Goal: Information Seeking & Learning: Learn about a topic

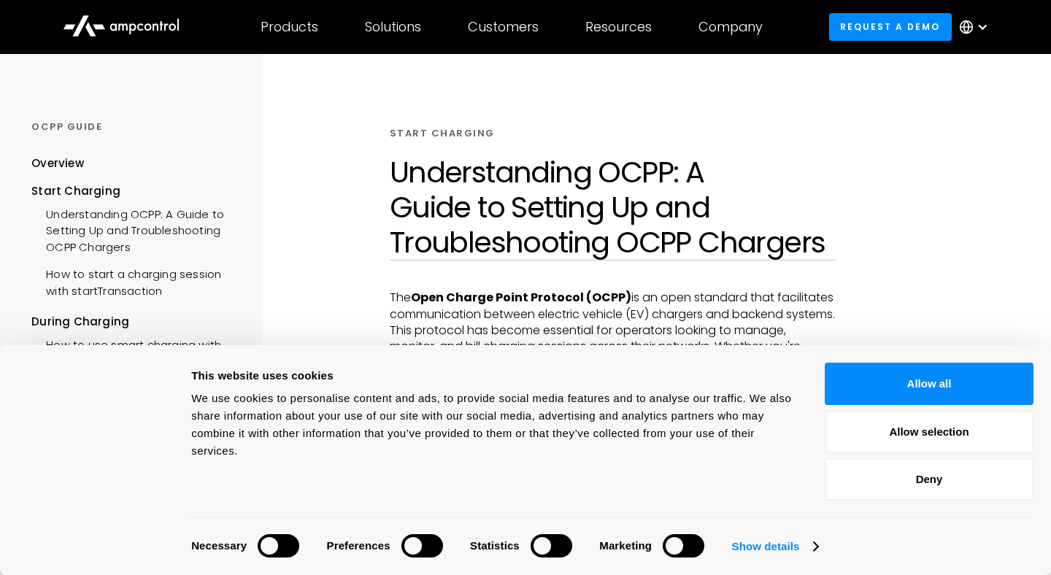
click at [119, 28] on icon at bounding box center [123, 26] width 9 height 7
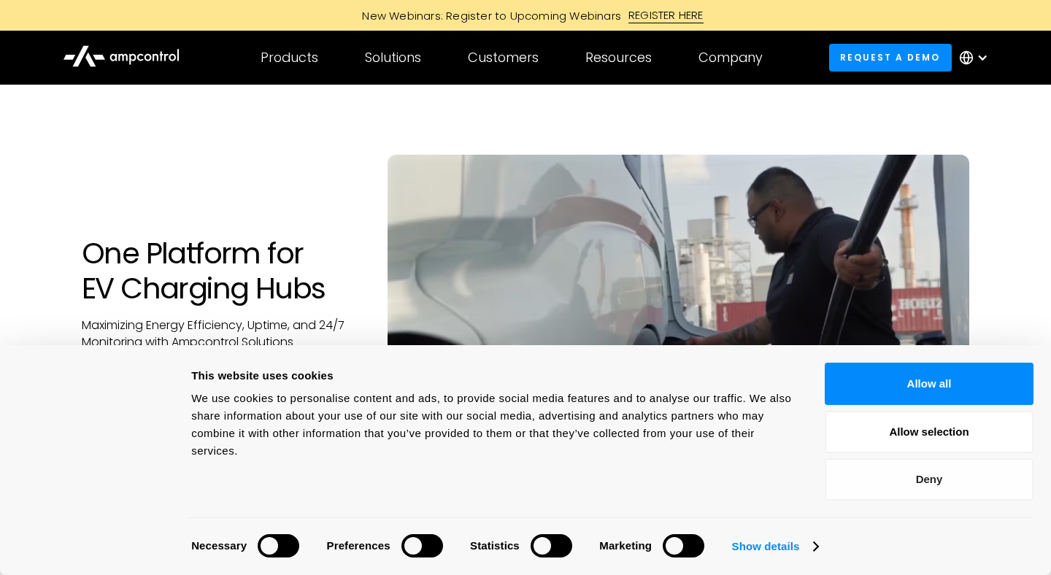
click at [921, 487] on button "Deny" at bounding box center [929, 479] width 209 height 42
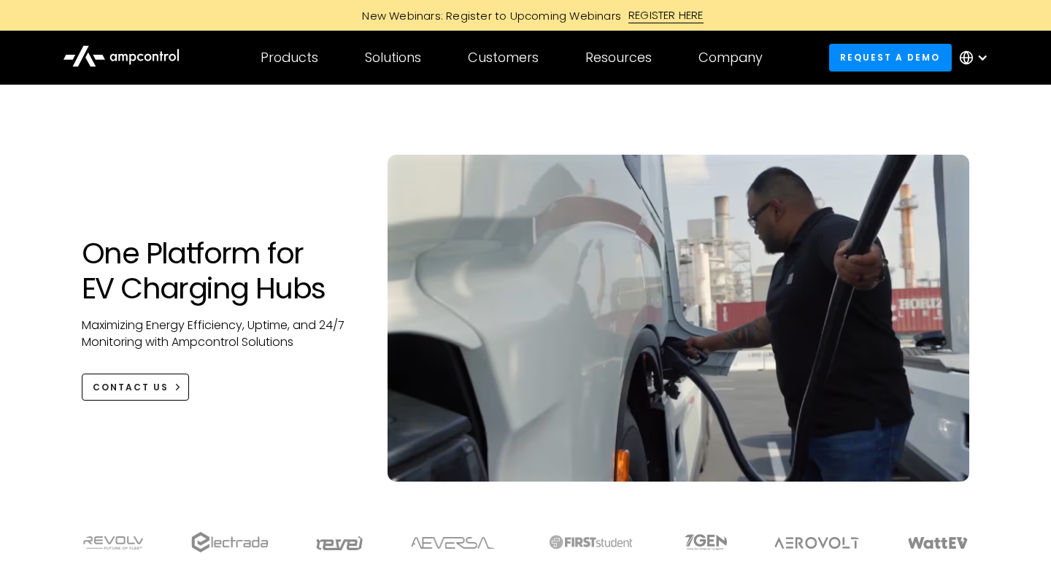
click at [59, 351] on div "One Platform for EV Charging Hubs Maximizing Energy Efficiency, Uptime, and 24/…" at bounding box center [525, 298] width 1051 height 426
click at [45, 347] on div "One Platform for EV Charging Hubs Maximizing Energy Efficiency, Uptime, and 24/…" at bounding box center [525, 298] width 1051 height 426
click at [17, 345] on div "One Platform for EV Charging Hubs Maximizing Energy Efficiency, Uptime, and 24/…" at bounding box center [525, 298] width 1051 height 426
click at [26, 308] on div "One Platform for EV Charging Hubs Maximizing Energy Efficiency, Uptime, and 24/…" at bounding box center [525, 298] width 1051 height 426
click at [23, 331] on div "One Platform for EV Charging Hubs Maximizing Energy Efficiency, Uptime, and 24/…" at bounding box center [525, 298] width 1051 height 426
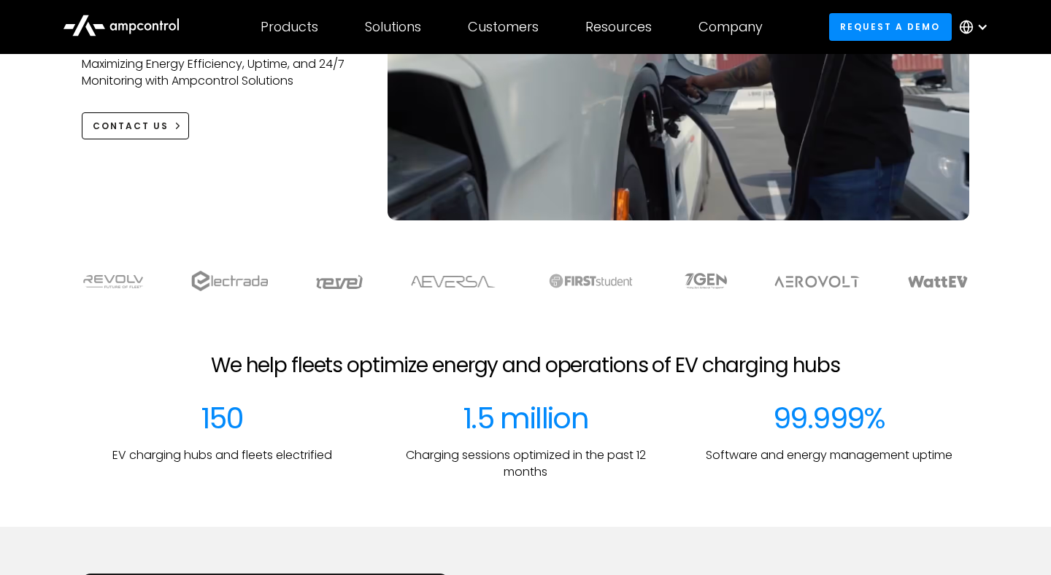
scroll to position [264, 0]
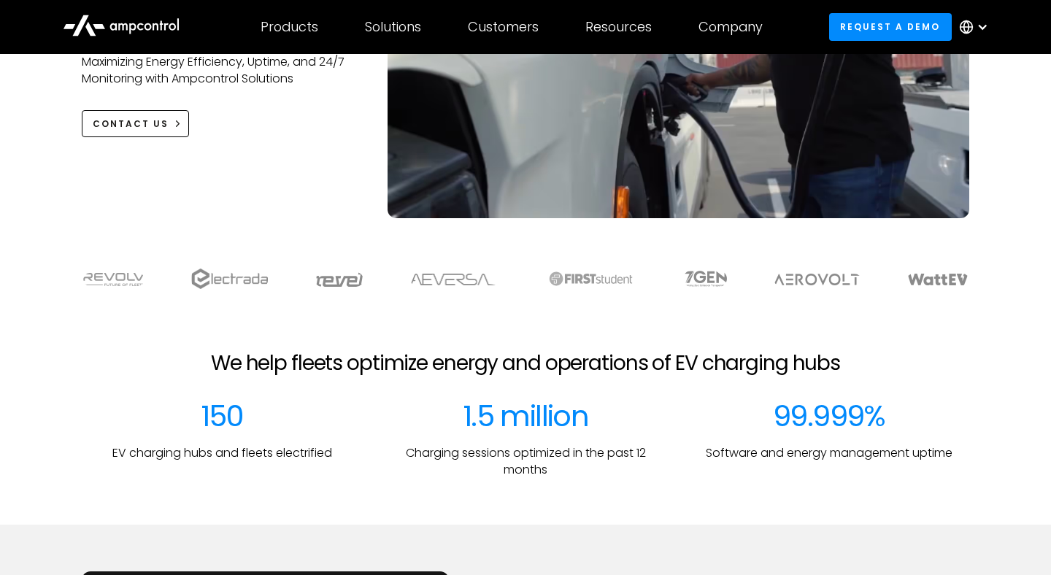
click at [25, 332] on div at bounding box center [525, 327] width 1051 height 47
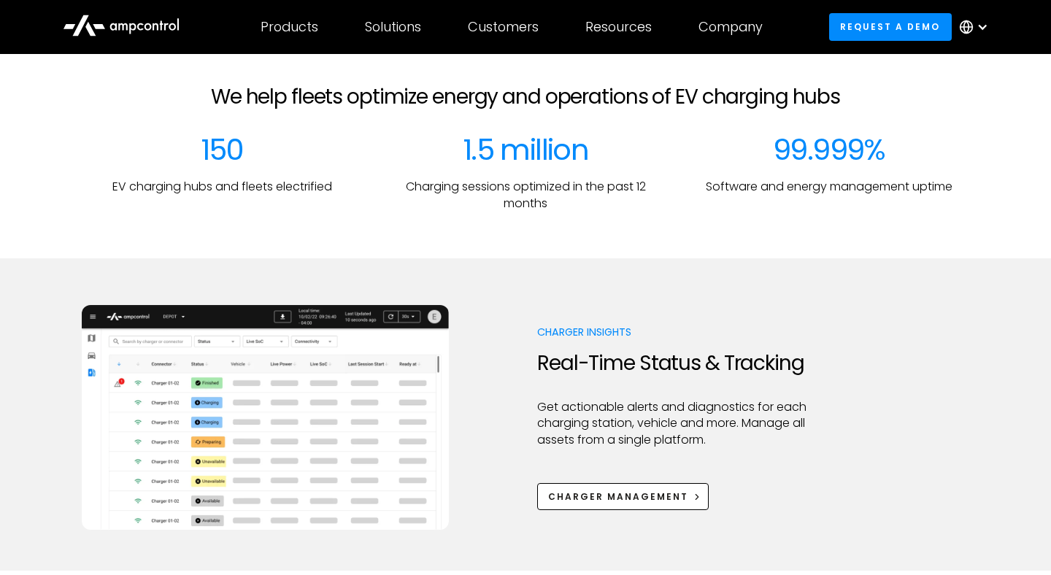
scroll to position [531, 0]
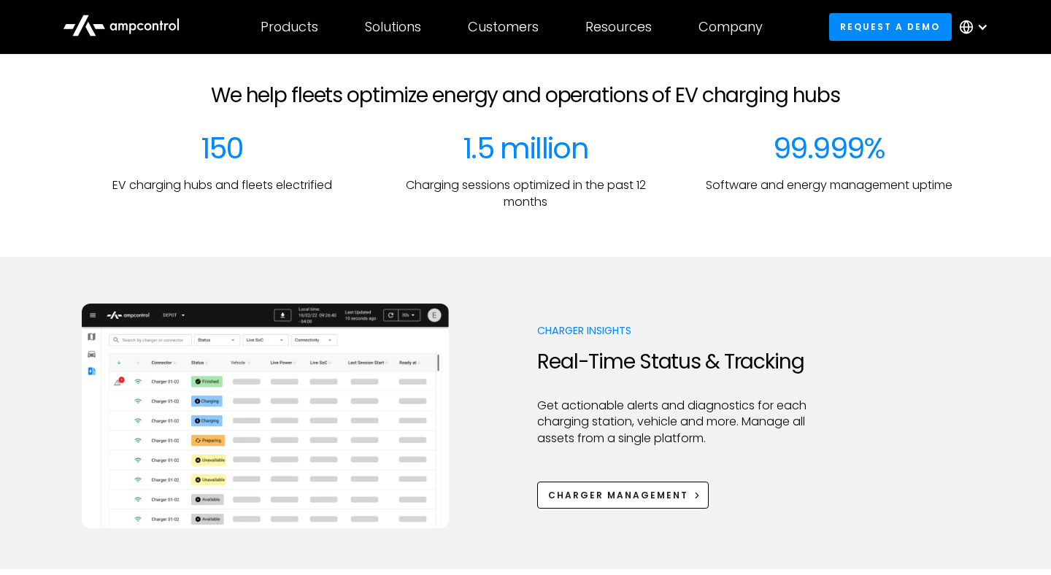
click at [18, 353] on div "Charger Insights Real-Time Status & Tracking Get actionable alerts and diagnost…" at bounding box center [525, 416] width 1051 height 225
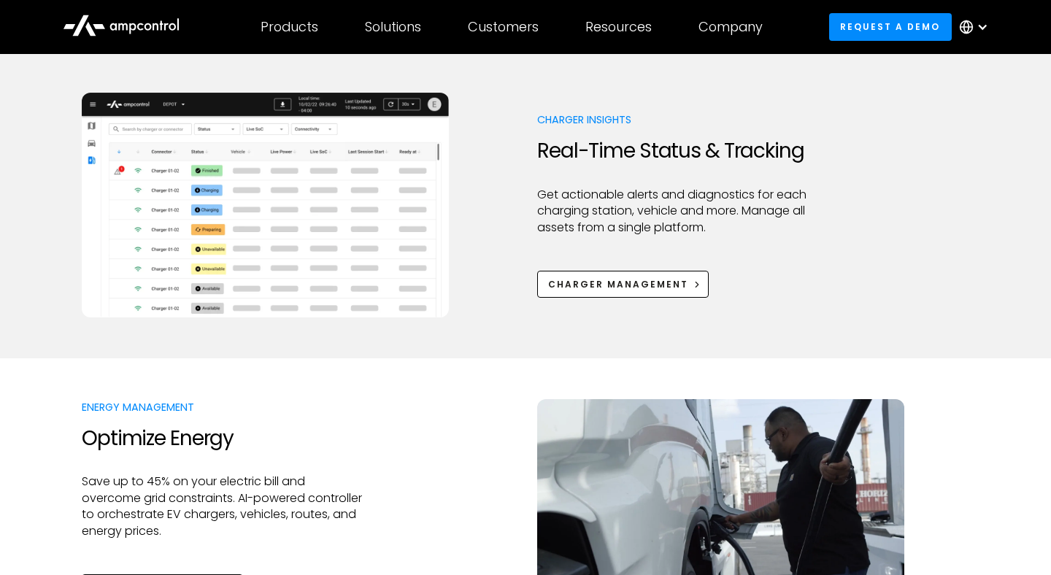
click at [18, 353] on div at bounding box center [525, 338] width 1051 height 41
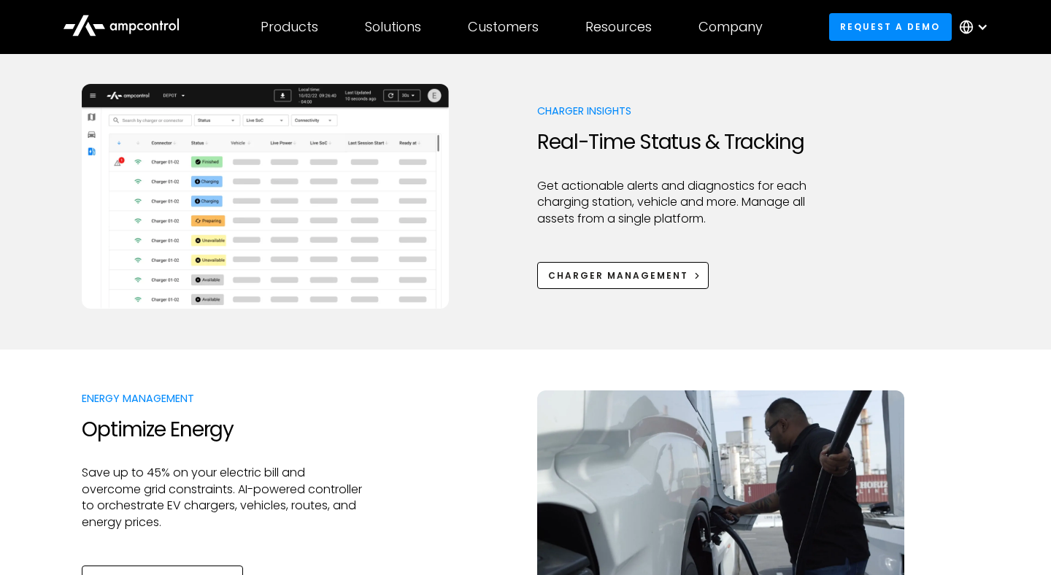
click at [132, 254] on img at bounding box center [265, 196] width 367 height 225
click at [31, 250] on div "Charger Insights Real-Time Status & Tracking Get actionable alerts and diagnost…" at bounding box center [525, 196] width 1051 height 225
click at [51, 217] on div "Charger Insights Real-Time Status & Tracking Get actionable alerts and diagnost…" at bounding box center [525, 196] width 1051 height 225
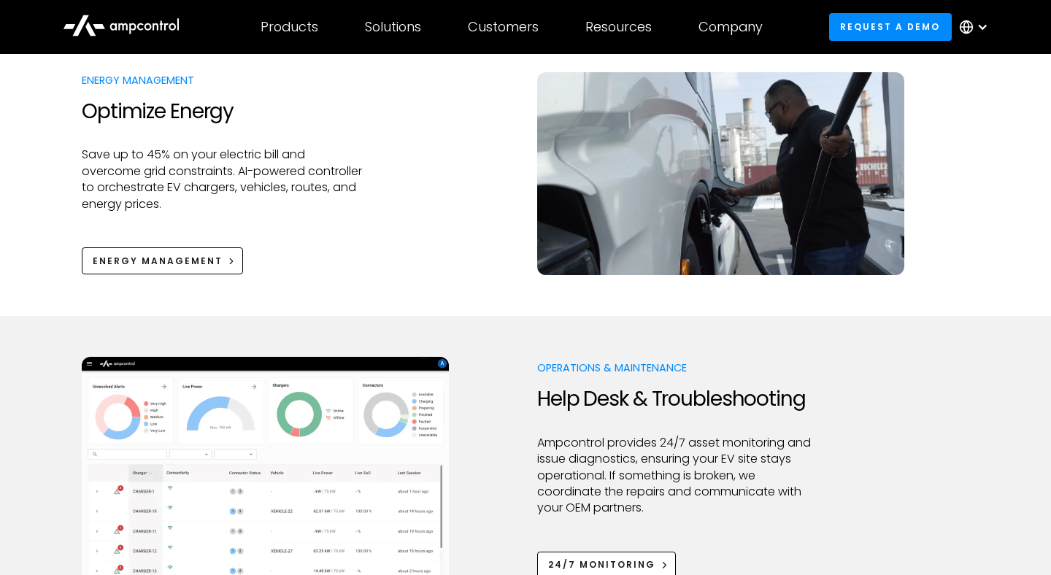
scroll to position [1072, 0]
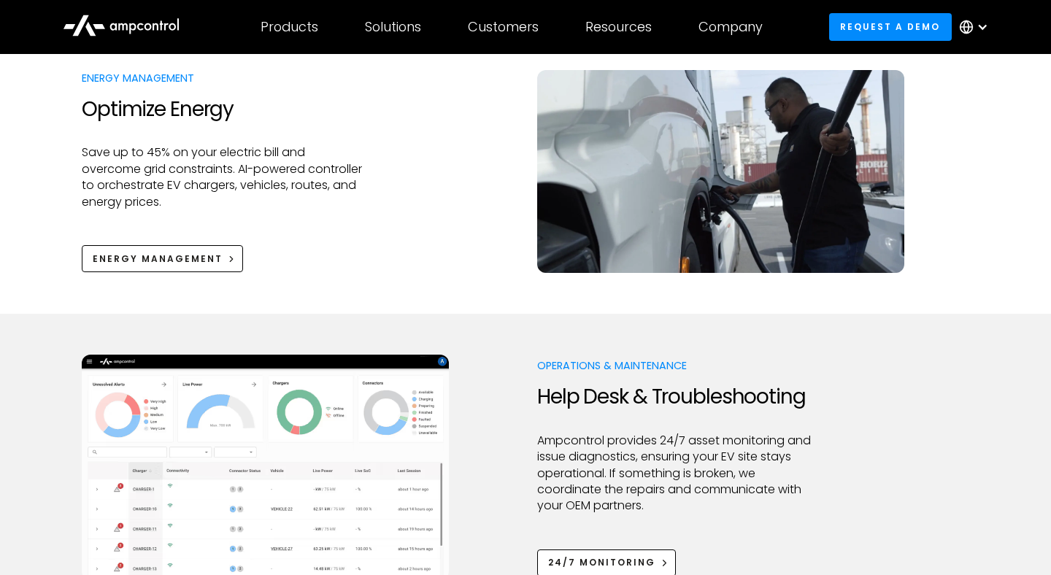
click at [51, 217] on div "Energy Management Optimize Energy Save up to 45% on your electric bill and over…" at bounding box center [525, 171] width 1051 height 202
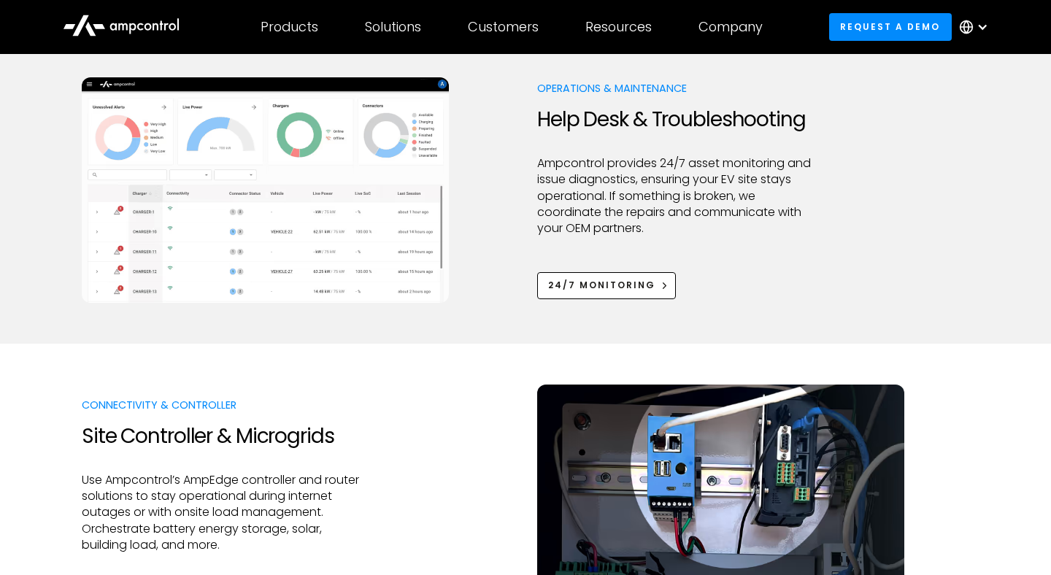
scroll to position [1350, 0]
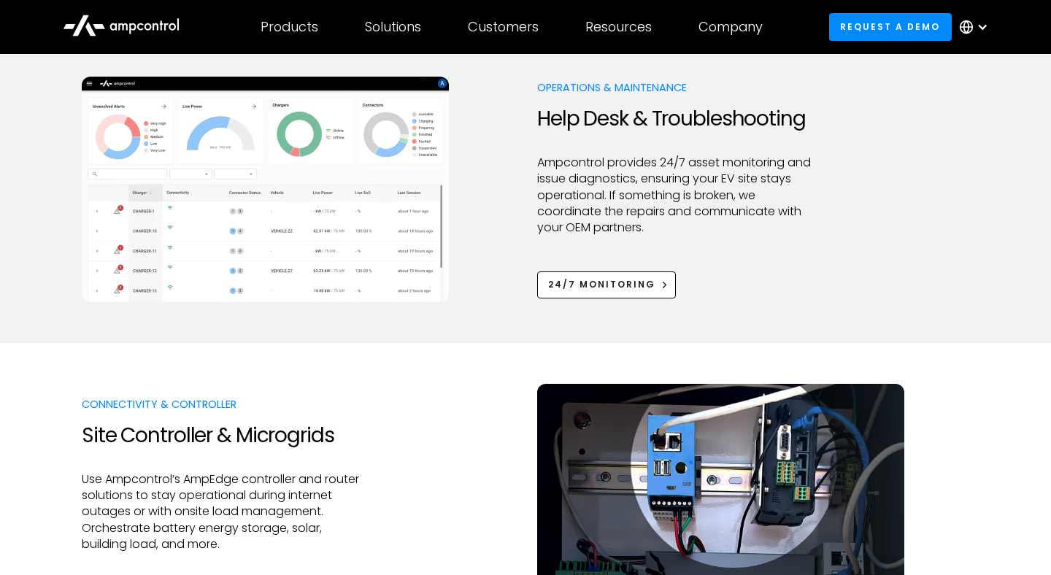
click at [51, 217] on div "Operations & Maintenance Help Desk & Troubleshooting Ampcontrol provides 24/7 a…" at bounding box center [525, 190] width 1051 height 226
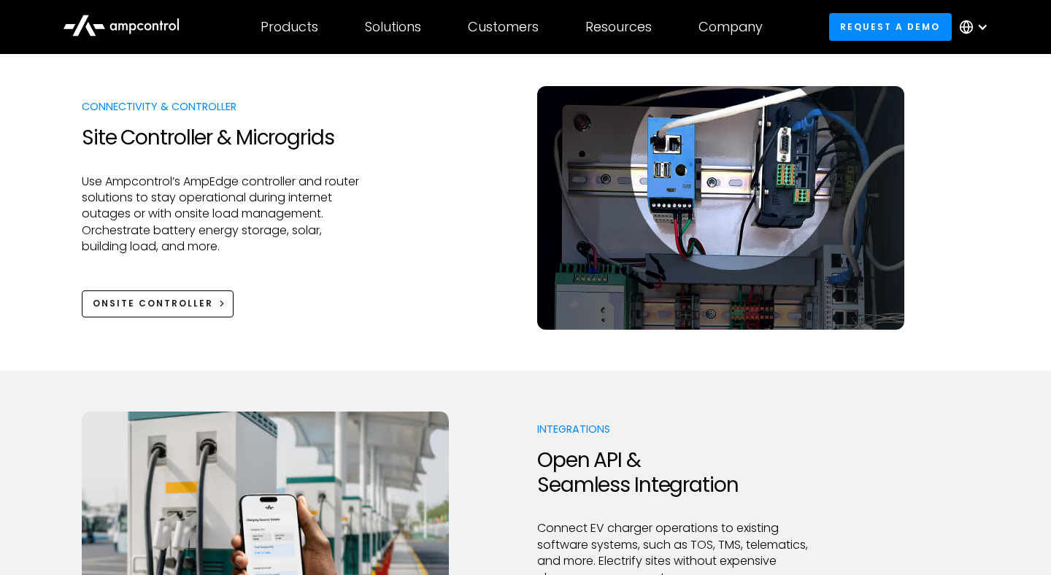
scroll to position [1650, 0]
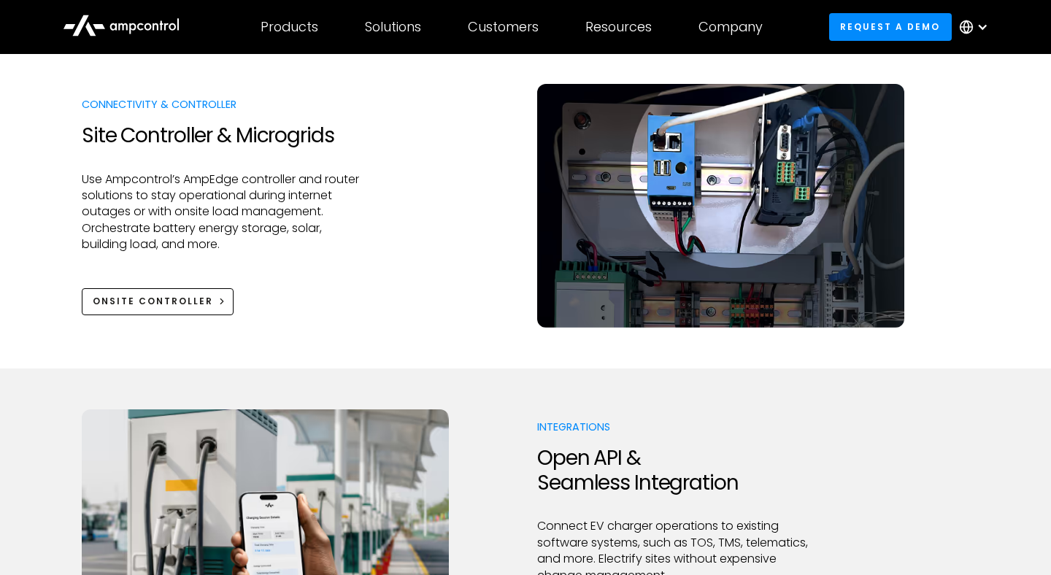
click at [51, 217] on div "Connectivity & Controller Site Controller & Microgrids Use Ampcontrol’s AmpEdge…" at bounding box center [525, 206] width 1051 height 244
click at [136, 296] on div "Onsite Controller" at bounding box center [153, 301] width 120 height 13
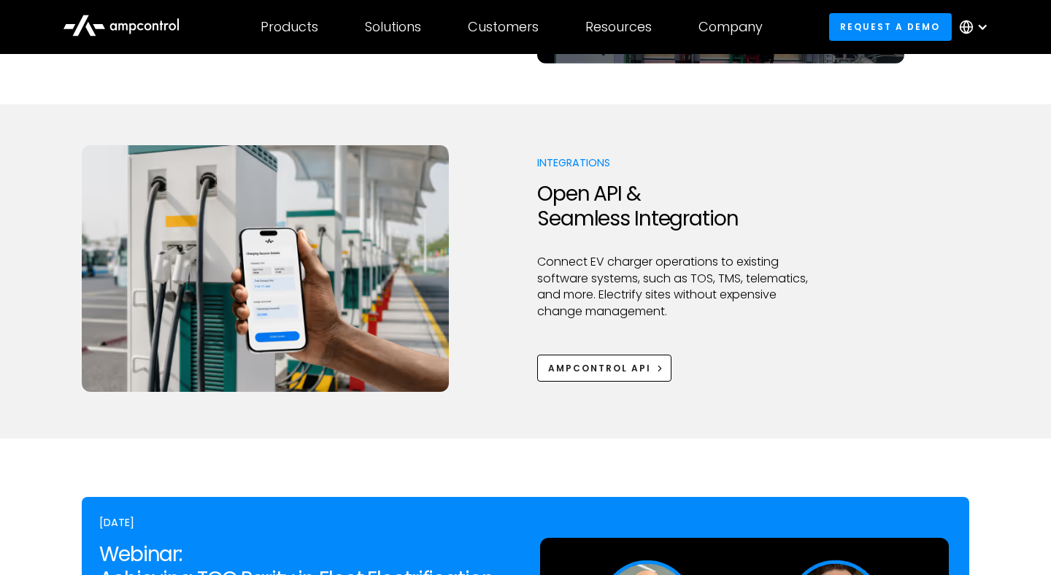
scroll to position [1923, 0]
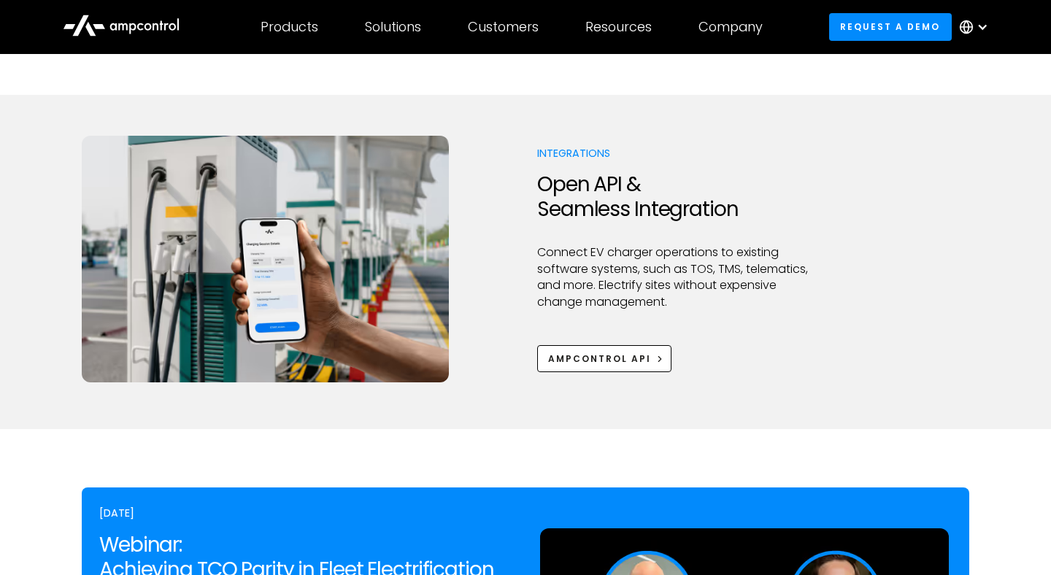
click at [954, 257] on div "Integrations Open API & Seamless Integration Connect EV charger operations to e…" at bounding box center [526, 259] width 888 height 247
